Goal: Navigation & Orientation: Find specific page/section

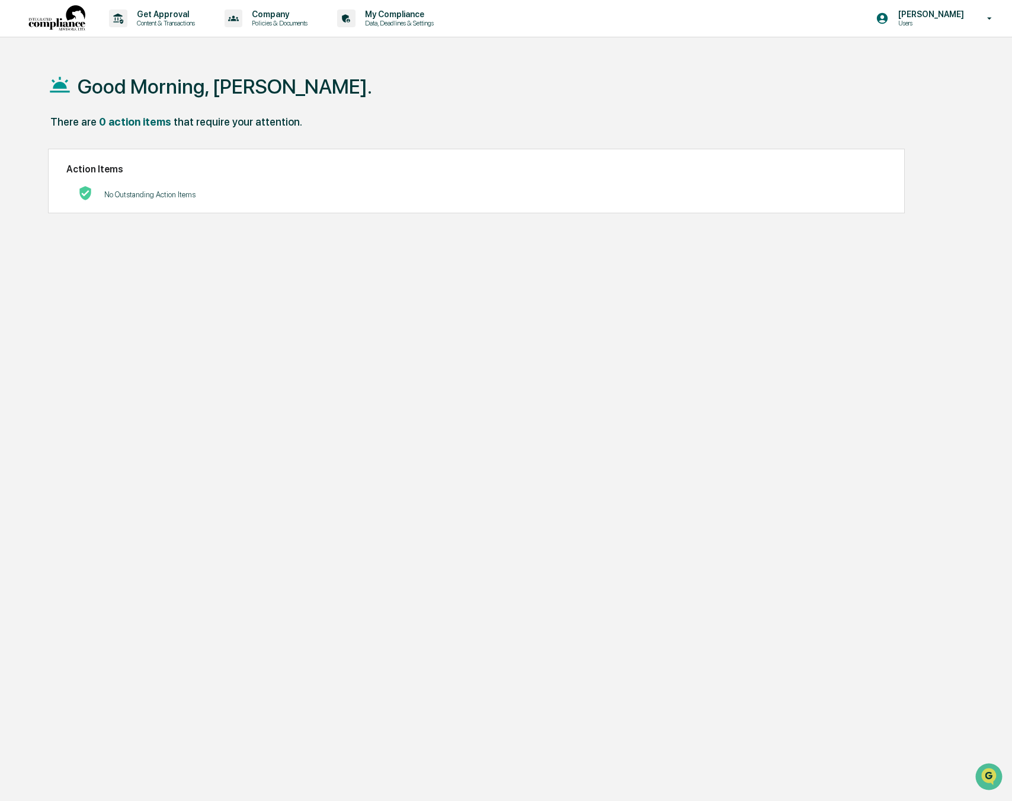
click at [61, 30] on img at bounding box center [56, 18] width 57 height 27
click at [188, 20] on p "Content & Transactions" at bounding box center [163, 23] width 73 height 8
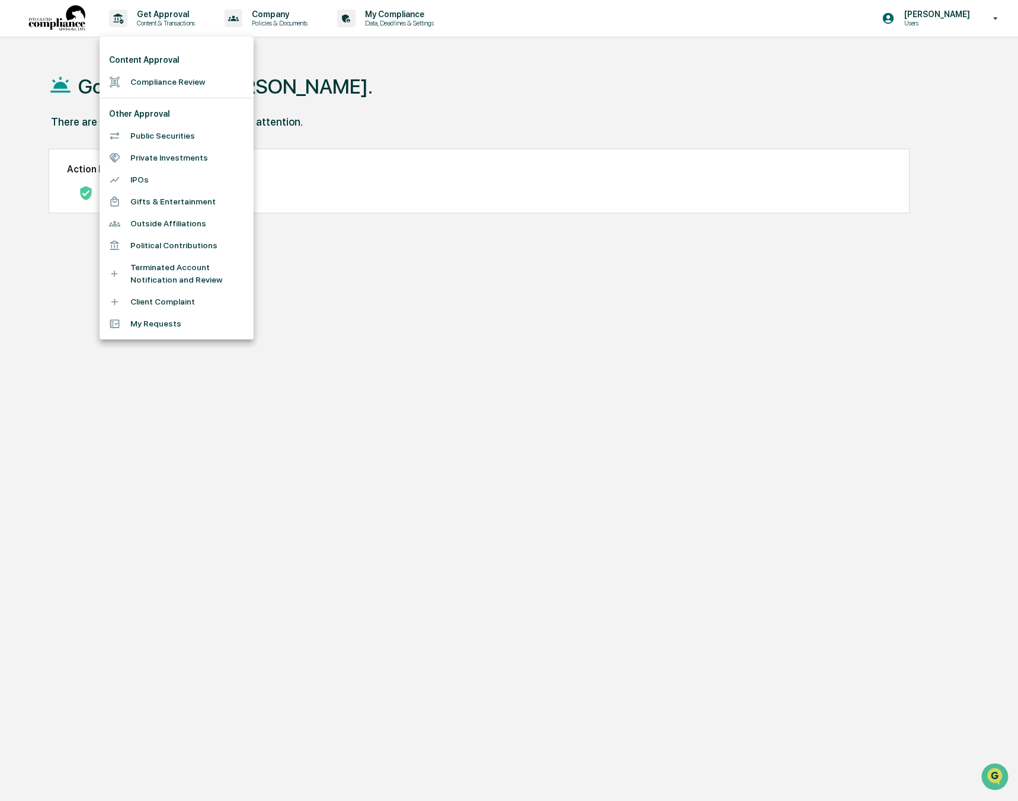
click at [286, 51] on div at bounding box center [509, 400] width 1018 height 801
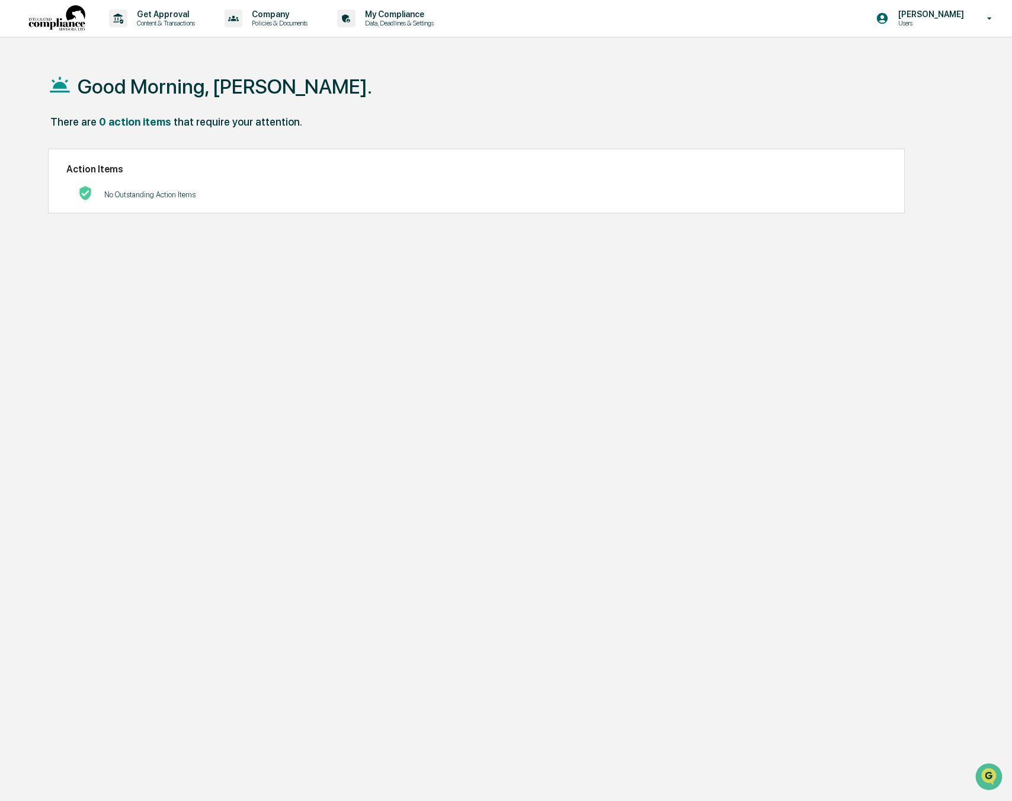
click at [392, 23] on p "Data, Deadlines & Settings" at bounding box center [398, 23] width 84 height 8
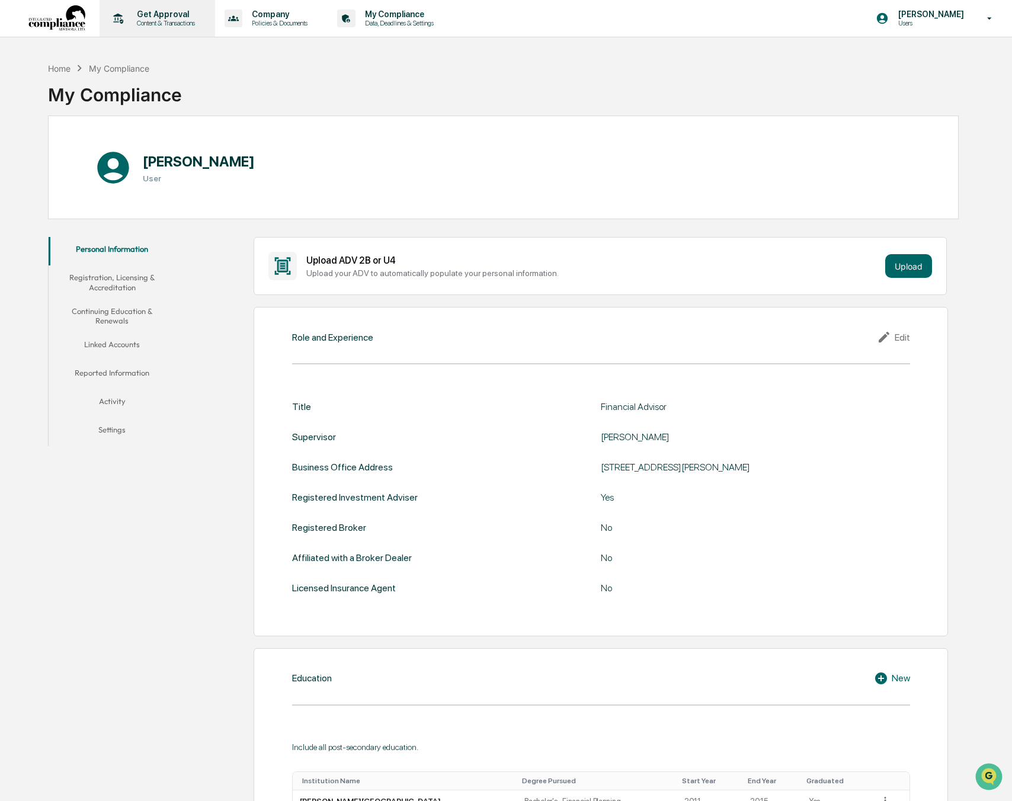
click at [165, 28] on div "Get Approval Content & Transactions" at bounding box center [156, 18] width 104 height 37
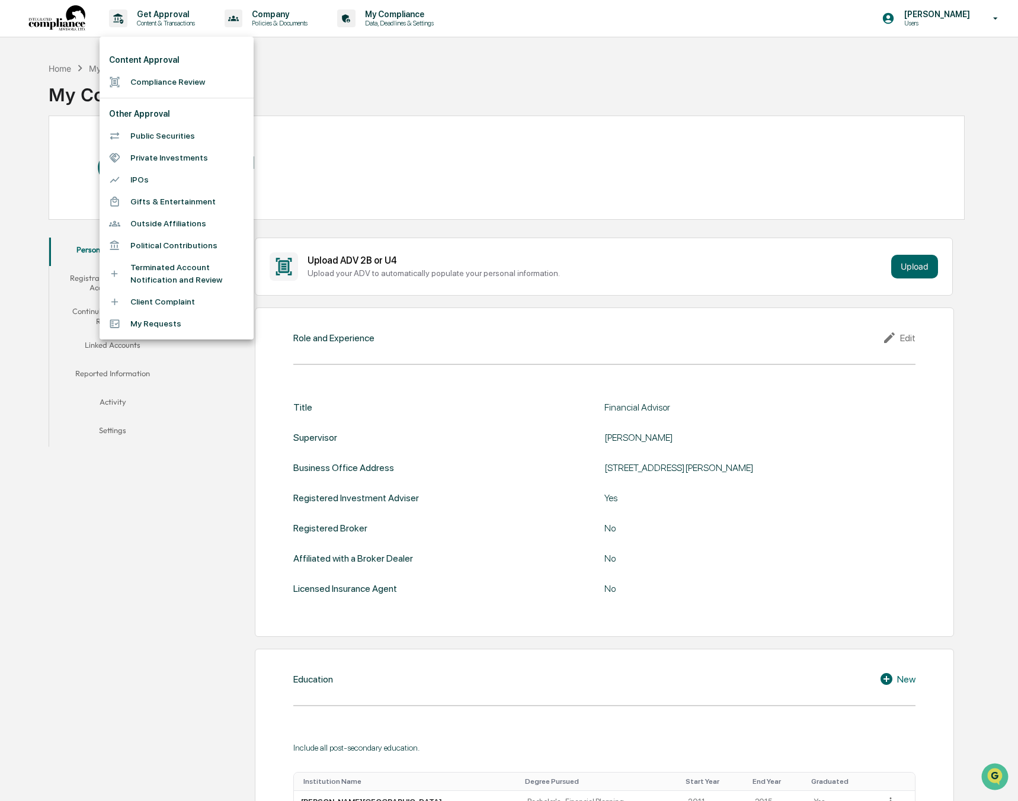
click at [277, 85] on div at bounding box center [509, 400] width 1018 height 801
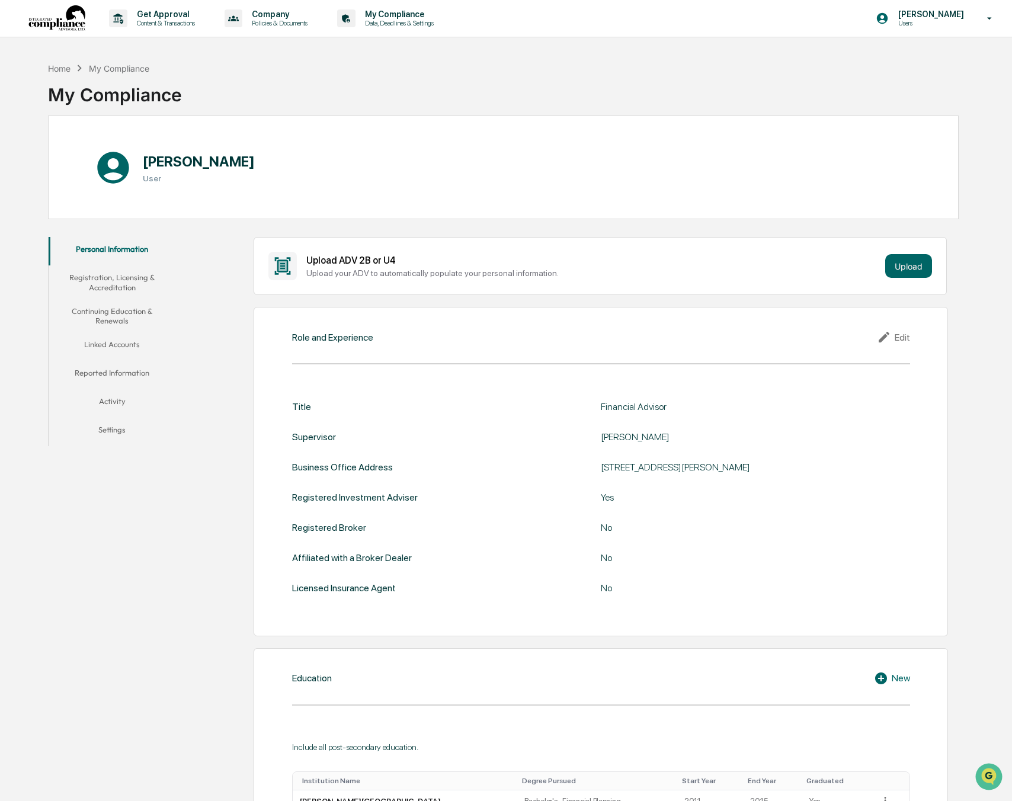
click at [273, 30] on div "Company Policies & Documents" at bounding box center [270, 18] width 101 height 37
click at [610, 539] on div at bounding box center [509, 400] width 1018 height 801
click at [962, 25] on p "Users" at bounding box center [929, 23] width 81 height 8
click at [962, 25] on div at bounding box center [509, 400] width 1018 height 801
click at [50, 70] on div "Home" at bounding box center [59, 68] width 23 height 10
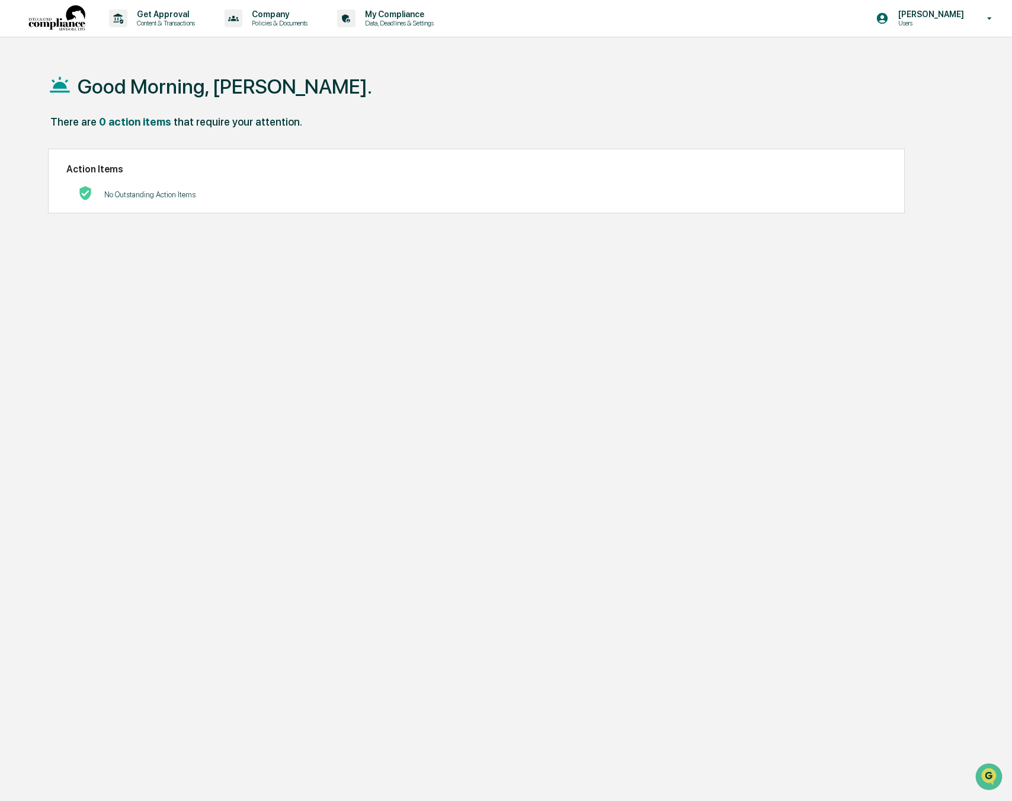
click at [62, 16] on img at bounding box center [56, 18] width 57 height 27
